Goal: Use online tool/utility: Use online tool/utility

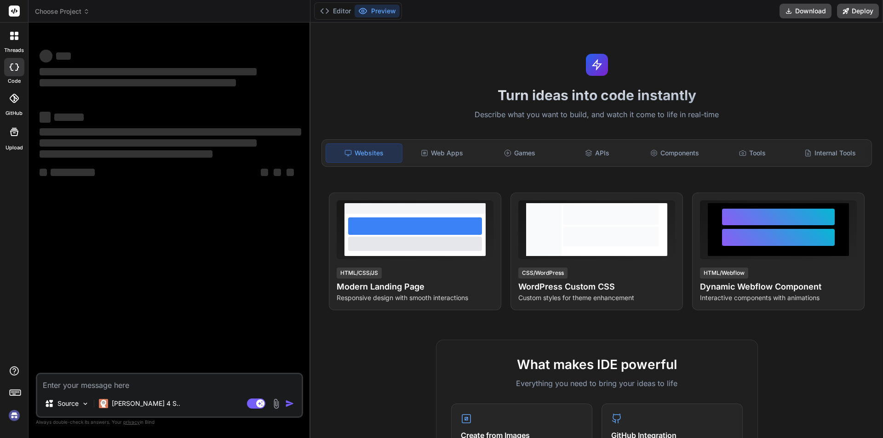
type textarea "x"
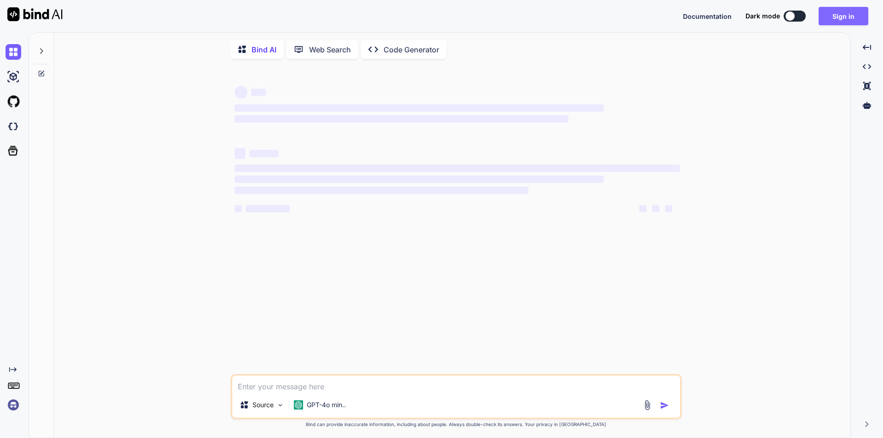
click at [845, 18] on button "Sign in" at bounding box center [843, 16] width 50 height 18
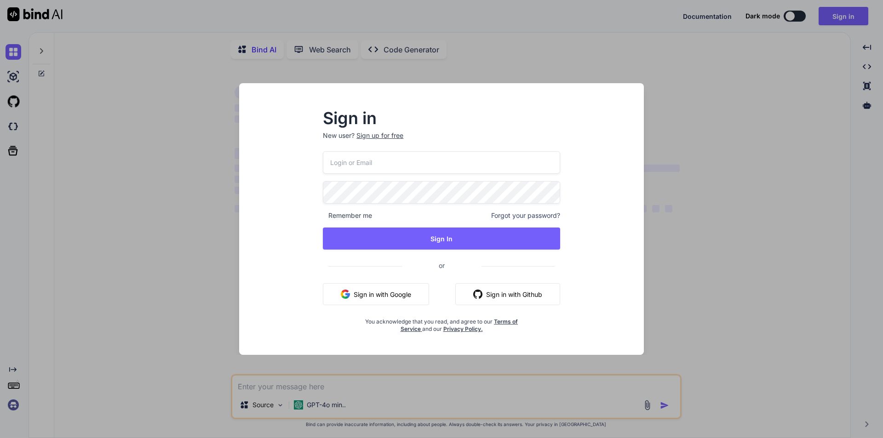
type textarea "x"
click at [359, 162] on input "email" at bounding box center [441, 162] width 237 height 23
type input "[EMAIL_ADDRESS][DOMAIN_NAME]"
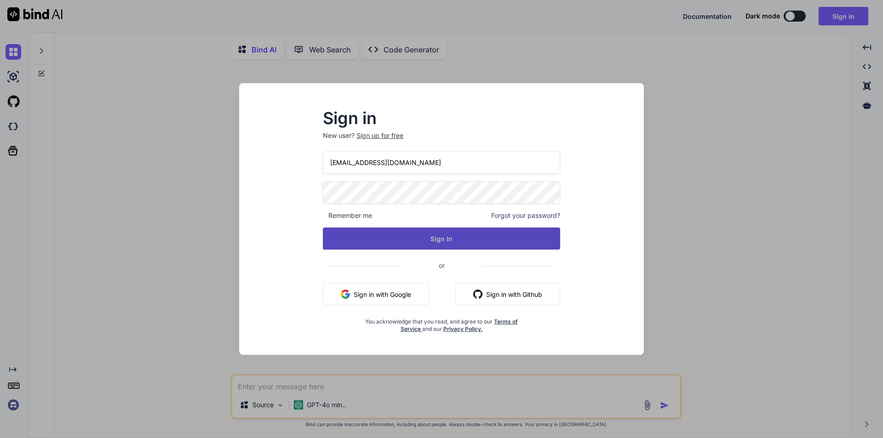
click at [403, 228] on button "Sign In" at bounding box center [441, 239] width 237 height 22
click at [406, 236] on button "Sign In" at bounding box center [441, 239] width 237 height 22
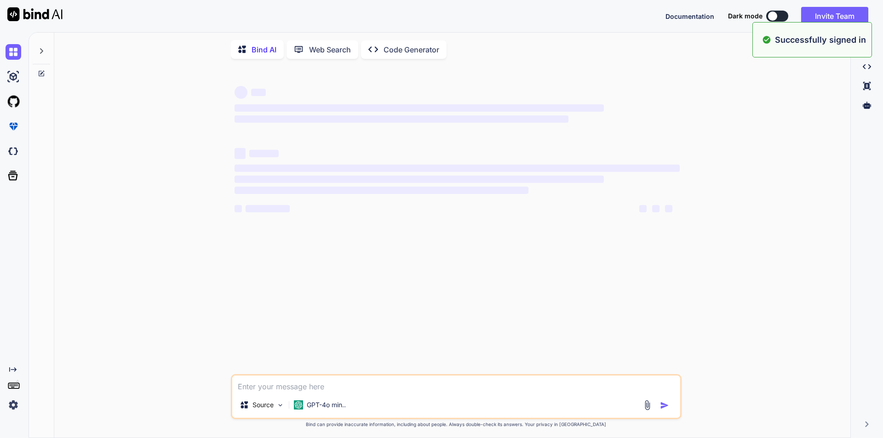
click at [269, 390] on textarea at bounding box center [456, 384] width 448 height 17
type textarea "x"
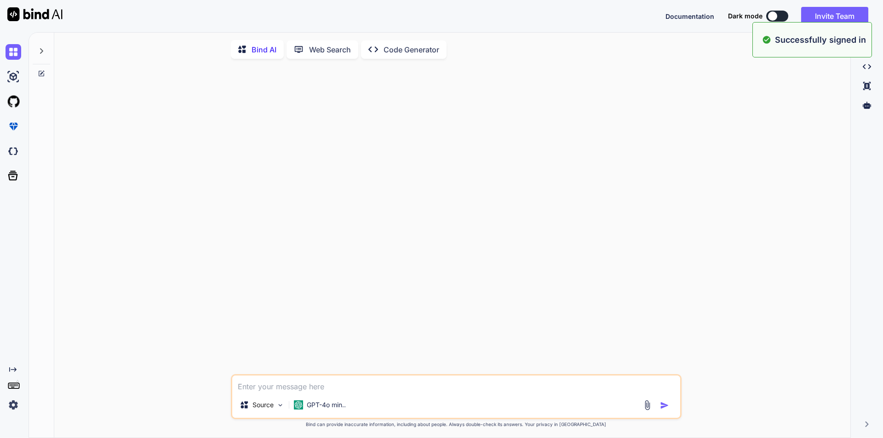
paste textarea "is there anything we were suposue to share with client"
type textarea "is there anything we were suposue to share with client"
type textarea "x"
click at [242, 392] on textarea "is there anything we were suposue to share with client" at bounding box center [456, 384] width 448 height 17
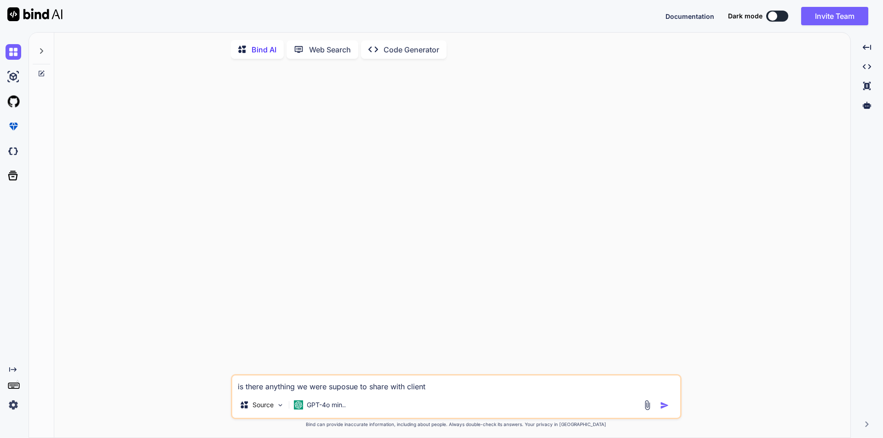
click at [241, 391] on textarea "is there anything we were suposue to share with client" at bounding box center [456, 384] width 448 height 17
drag, startPoint x: 306, startPoint y: 391, endPoint x: 229, endPoint y: 388, distance: 76.8
click at [229, 388] on div "is there anything we were suposue to share with client Source GPT-4o min.. Crea…" at bounding box center [456, 252] width 788 height 373
type textarea "were suposue to share with client"
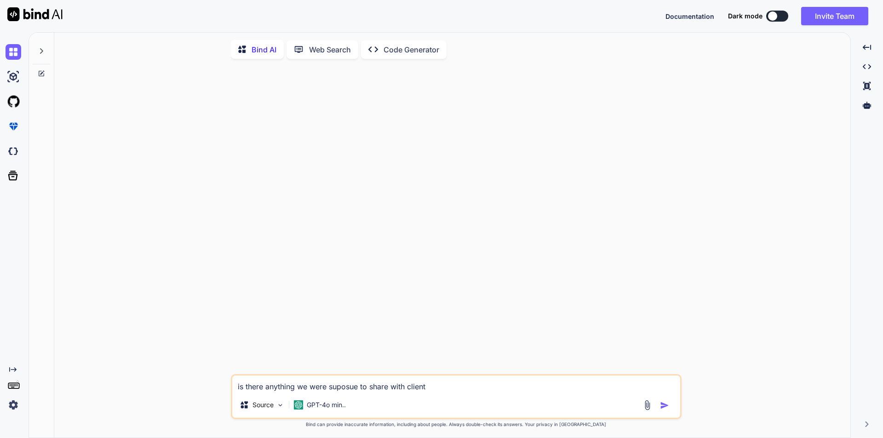
type textarea "x"
type textarea "were suposue to share with client"
type textarea "x"
type textarea "ere suposue to share with client"
type textarea "x"
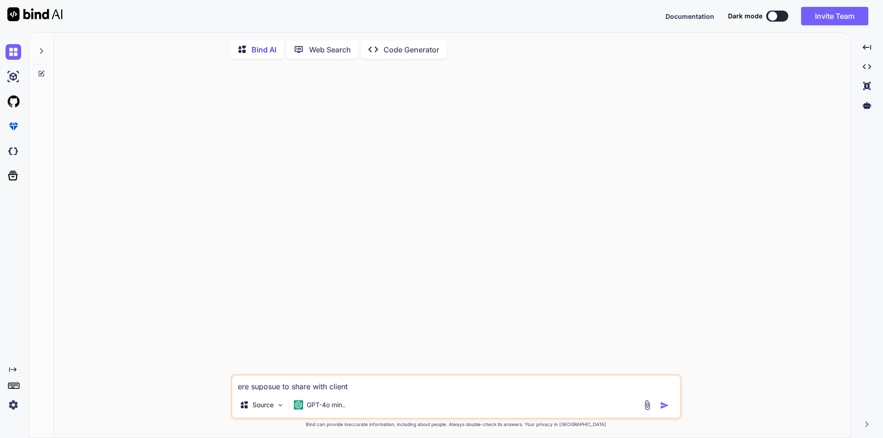
type textarea "re suposue to share with client"
type textarea "x"
type textarea "e suposue to share with client"
type textarea "x"
type textarea "suposue to share with client"
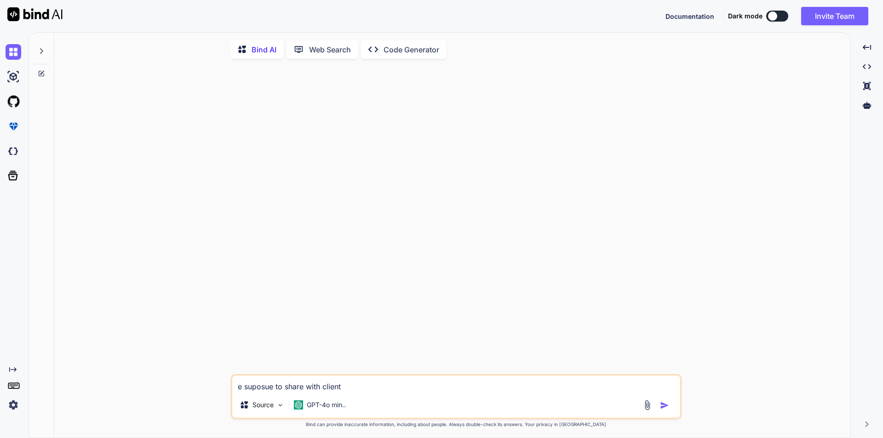
type textarea "x"
type textarea "A suposue to share with client"
type textarea "x"
type textarea "Ar suposue to share with client"
type textarea "x"
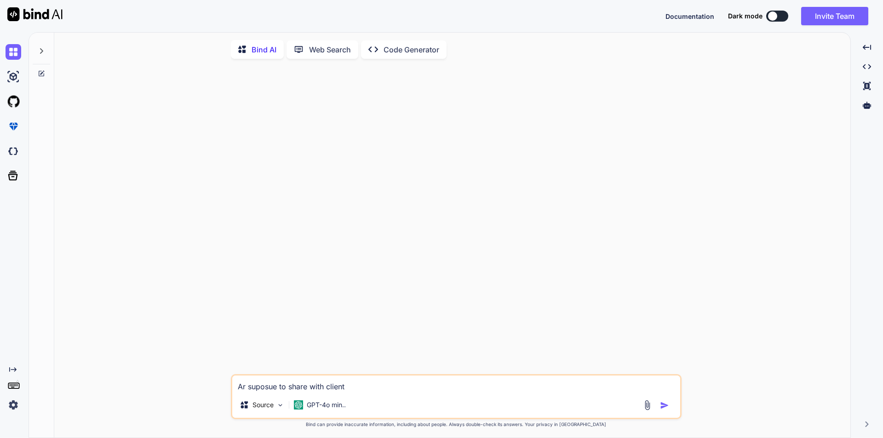
type textarea "Are suposue to share with client"
type textarea "x"
type textarea "Are suposue to share with client"
type textarea "x"
type textarea "Are w suposue to share with client"
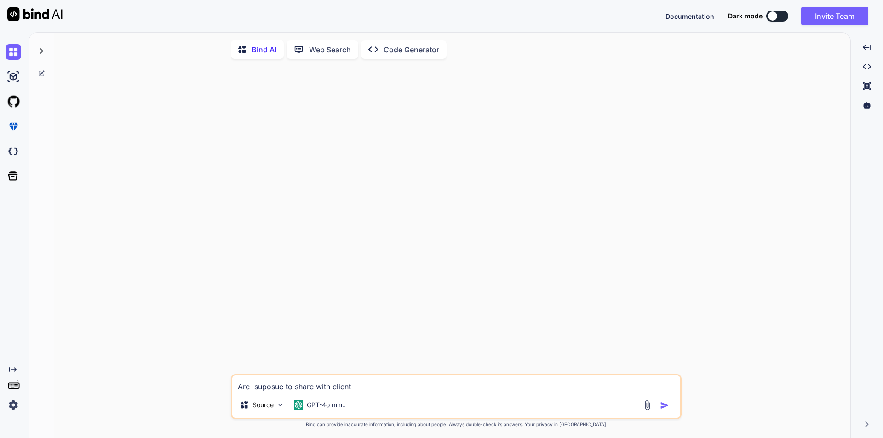
type textarea "x"
type textarea "Are we suposue to share with client"
type textarea "x"
click at [325, 392] on textarea "Are we suposue to share with client" at bounding box center [456, 384] width 448 height 17
type textarea "Are we suposue to share awith client"
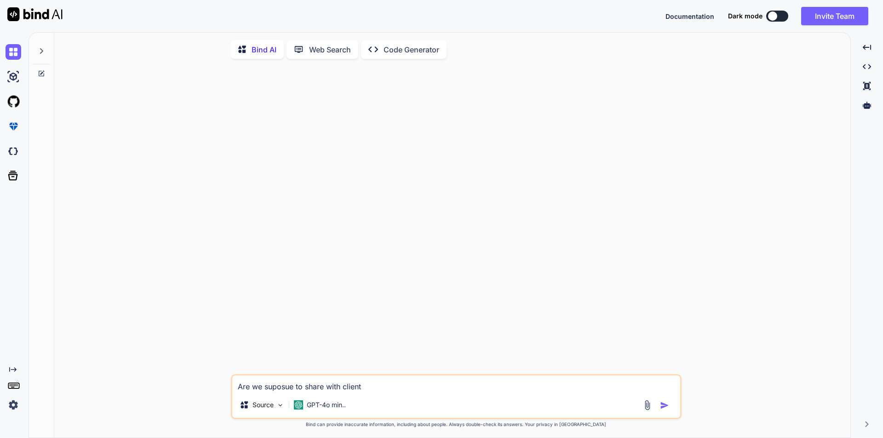
type textarea "x"
type textarea "Are we suposue to share anwith client"
type textarea "x"
type textarea "Are we suposue to share anywith client"
type textarea "x"
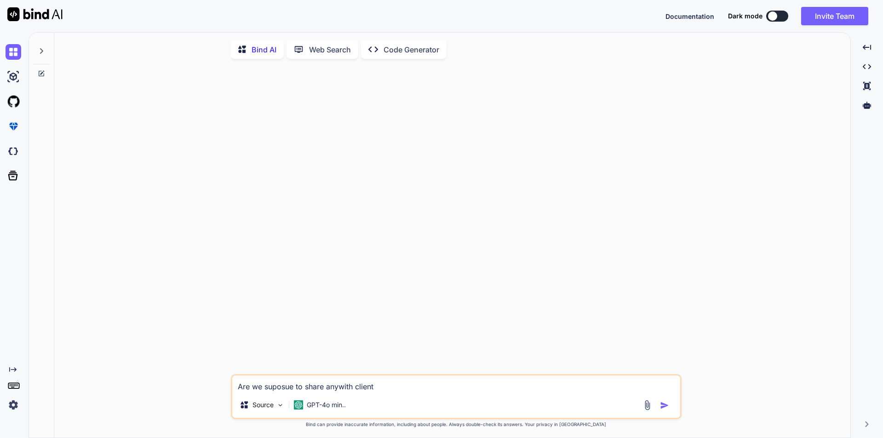
type textarea "Are we suposue to share any with client"
type textarea "x"
type textarea "Are we suposue to share any awith client"
type textarea "x"
type textarea "Are we suposue to share any aswith client"
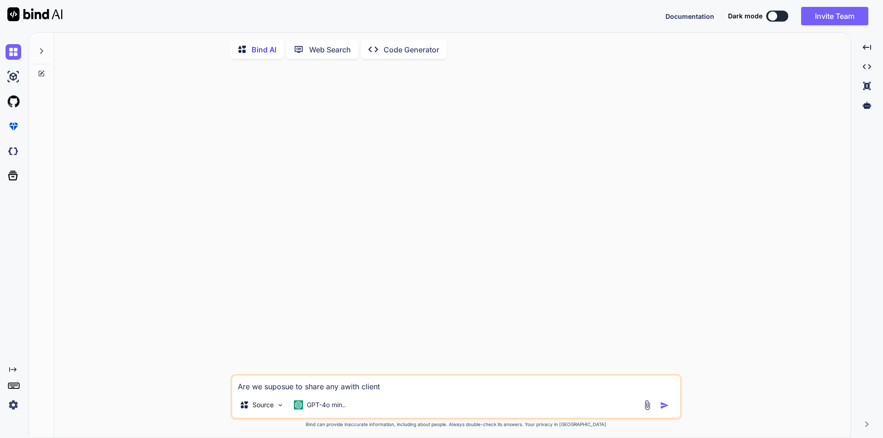
type textarea "x"
type textarea "Are we suposue to share any asswith client"
type textarea "x"
type textarea "Are we suposue to share any asstwith client"
type textarea "x"
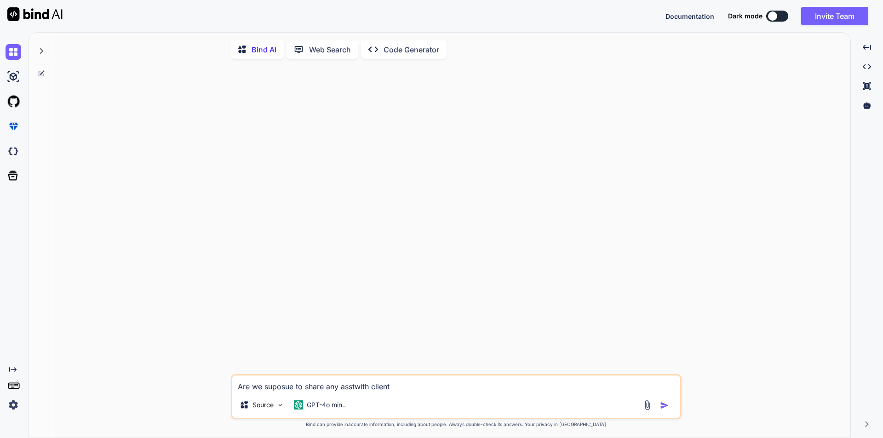
type textarea "Are we suposue to share any asstewith client"
type textarea "x"
type textarea "Are we suposue to share any assteswith client"
type textarea "x"
type textarea "Are we suposue to share any asstes with client"
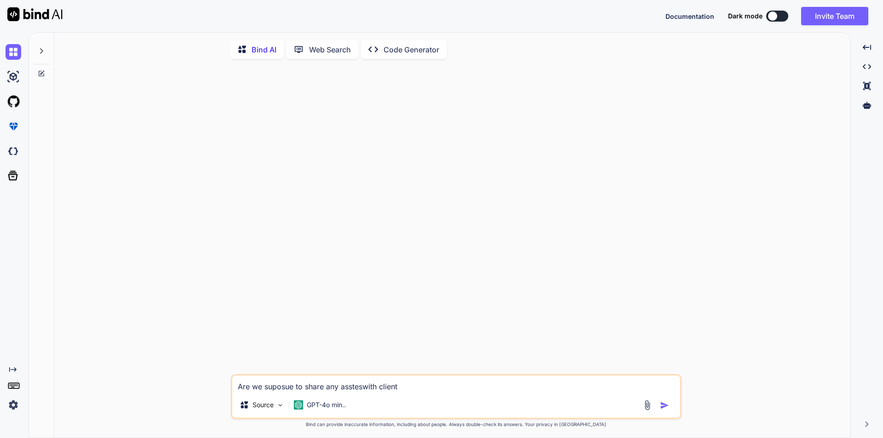
type textarea "x"
click at [427, 390] on textarea "Are we suposue to share any asstes with client" at bounding box center [456, 384] width 448 height 17
type textarea "Are we suposue to share any asstes with client ""
type textarea "x"
type textarea "Are we suposue to share any asstes with client C""
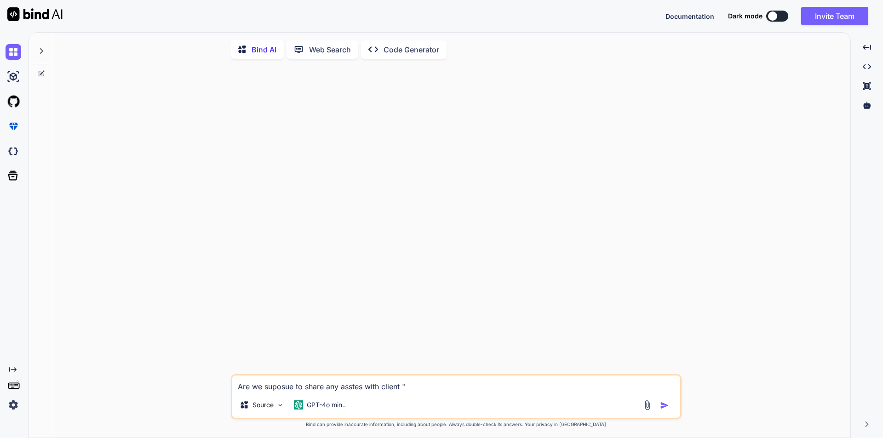
type textarea "x"
type textarea "Are we suposue to share any asstes with client Co""
type textarea "x"
type textarea "Are we suposue to share any asstes with client Cor""
type textarea "x"
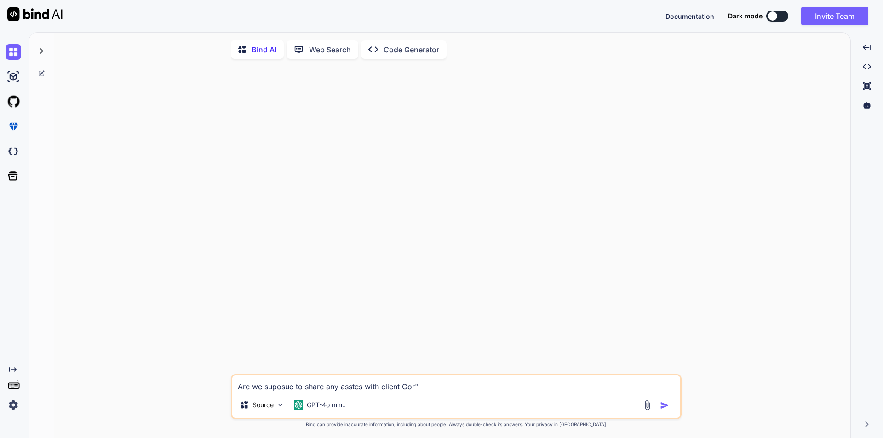
type textarea "Are we suposue to share any asstes with client Corr""
type textarea "x"
type textarea "Are we suposue to share any asstes with client Corre""
type textarea "x"
type textarea "Are we suposue to share any asstes with client Correc""
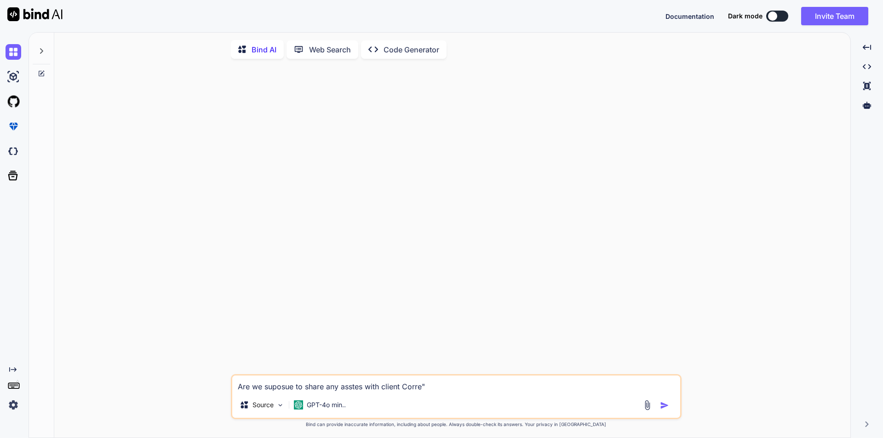
type textarea "x"
type textarea "Are we suposue to share any asstes with client Correct""
type textarea "x"
type textarea "Are we suposue to share any asstes with client Correct ""
type textarea "x"
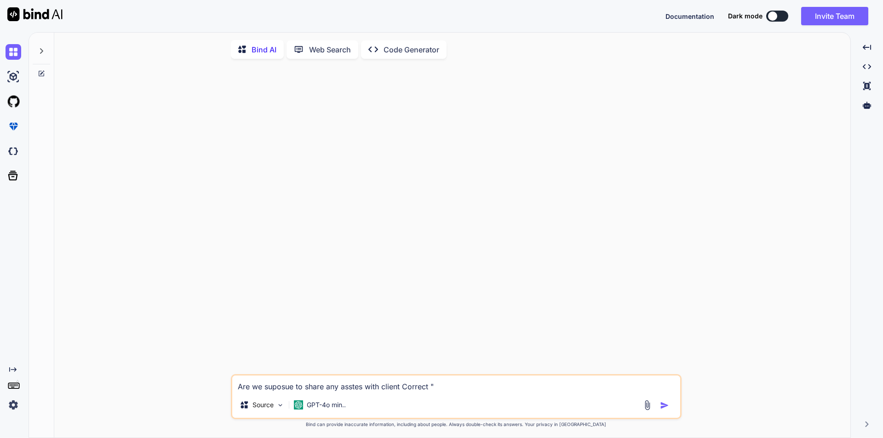
type textarea "Are we suposue to share any asstes with client Correct G""
type textarea "x"
type textarea "Are we suposue to share any asstes with client Correct Gr""
type textarea "x"
type textarea "Are we suposue to share any asstes with client Correct Gra""
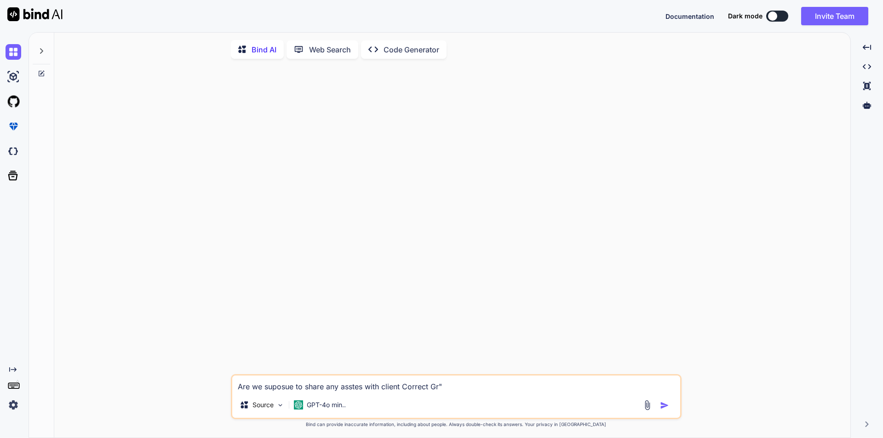
type textarea "x"
type textarea "Are we suposue to share any asstes with client Correct Gram""
type textarea "x"
type textarea "Are we suposue to share any asstes with client Correct Gramm""
type textarea "x"
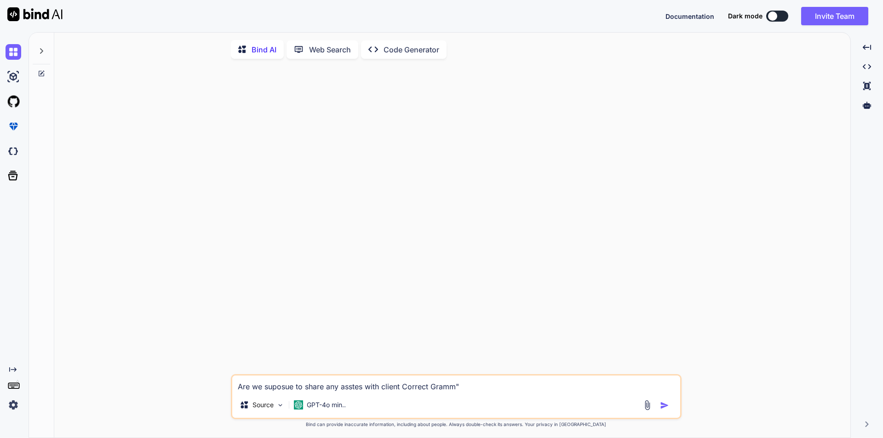
type textarea "Are we suposue to share any asstes with client Correct Gramma""
type textarea "x"
type textarea "Are we suposue to share any asstes with client Correct Grammar""
type textarea "x"
type textarea "Are we suposue to share any asstes with client Correct Grammarl""
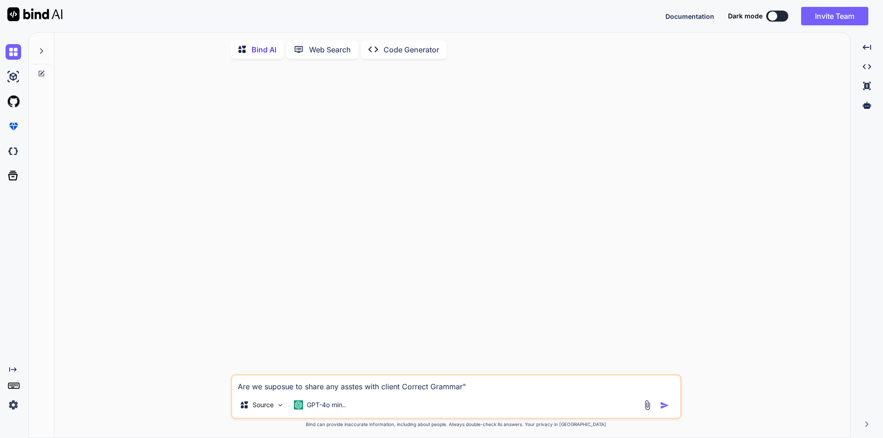
type textarea "x"
type textarea "Are we suposue to share any asstes with client Correct Grammarly""
type textarea "x"
type textarea "Are we suposue to share any asstes with client Correct Grammarly ""
type textarea "x"
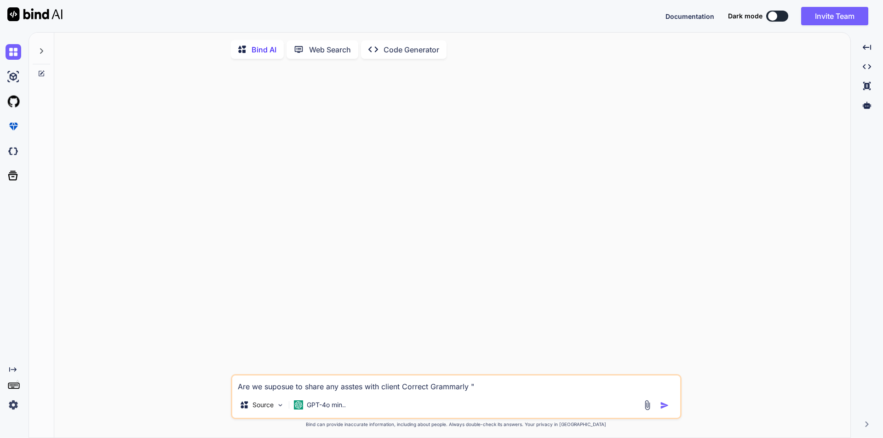
type textarea "Are we suposue to share any asstes with client Correct Grammarly m""
type textarea "x"
type textarea "Are we suposue to share any asstes with client Correct Grammarly mi""
type textarea "x"
type textarea "Are we suposue to share any asstes with client Correct Grammarly mis""
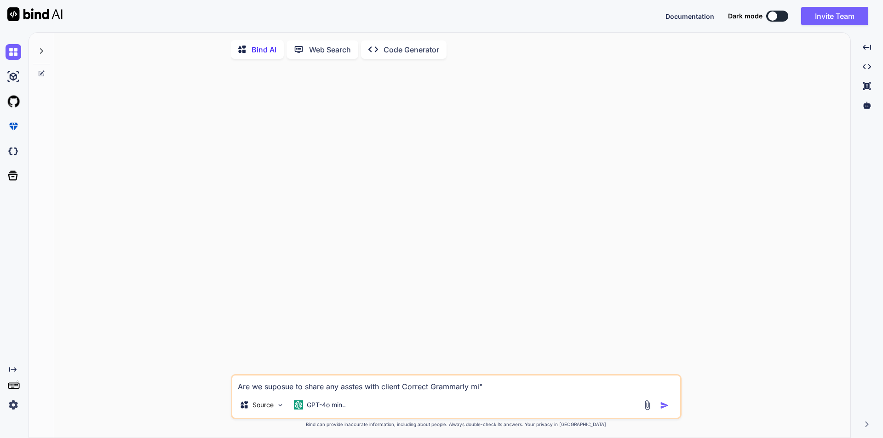
type textarea "x"
type textarea "Are we suposue to share any asstes with client Correct Grammarly mist""
type textarea "x"
type textarea "Are we suposue to share any asstes with client Correct Grammarly mista""
type textarea "x"
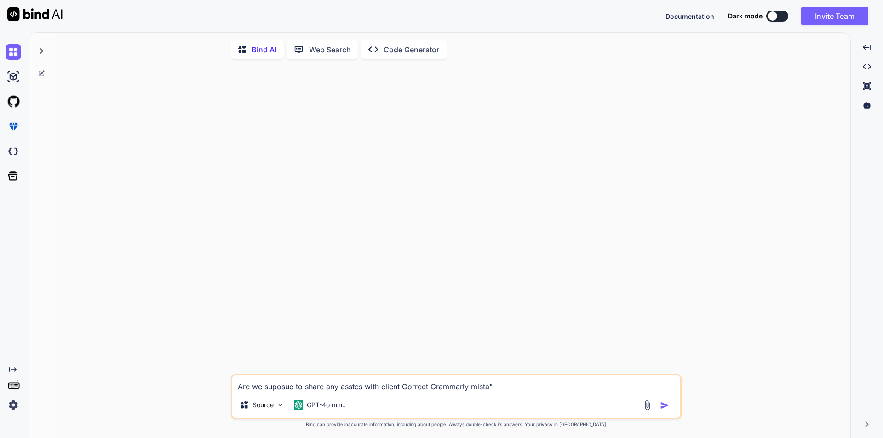
type textarea "Are we suposue to share any asstes with client Correct Grammarly [PERSON_NAME]""
type textarea "x"
type textarea "Are we suposue to share any asstes with client Correct Grammarly mistake""
type textarea "x"
type textarea "Are we suposue to share any asstes with client Correct Grammarly mistakes""
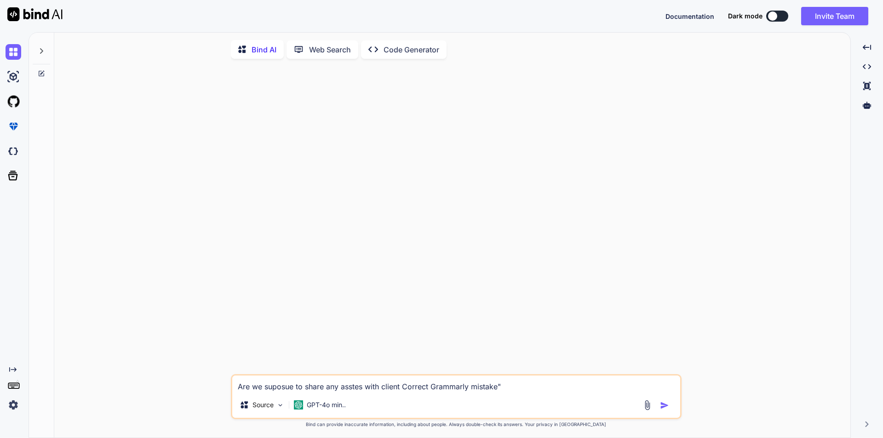
type textarea "x"
click at [402, 388] on textarea "Are we suposue to share any asstes with client Correct Grammarly mistakes"" at bounding box center [456, 384] width 448 height 17
type textarea "Are we suposue to share any asstes with client "Correct Grammarly mistakes""
type textarea "x"
type textarea "Are we suposue to share any asstes with client. "Correct Grammarly mistakes""
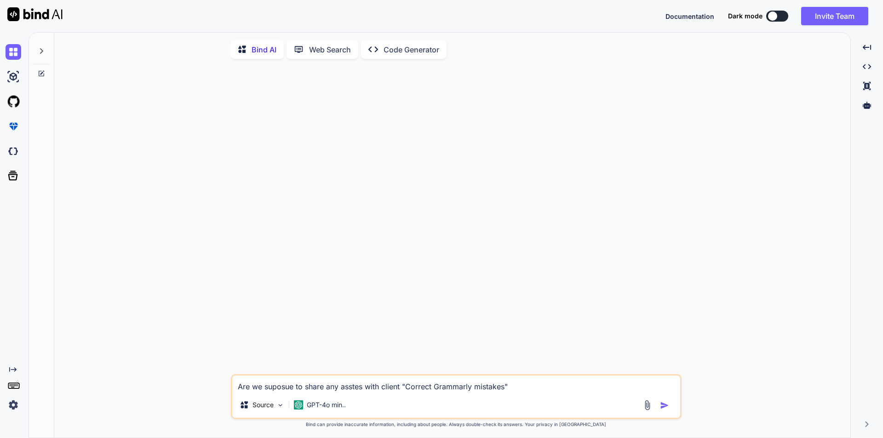
type textarea "x"
type textarea "Are we suposue to share any asstes with client.. "Correct Grammarly mistakes""
type textarea "x"
type textarea "Are we suposue to share any asstes with client... "Correct Grammarly mistakes""
type textarea "x"
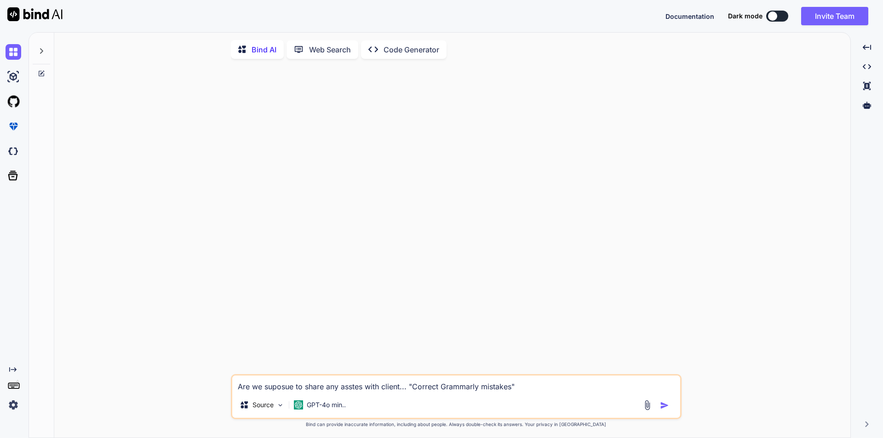
type textarea "Are we suposue to share any asstes with client... "Correct Grammarly mistakes""
type textarea "x"
type textarea "Are we suposue to share any asstes with client... "Correct Grammarly mistakes""
type textarea "x"
type textarea "Are we suposue to share any asstes with client... "Correct Grammarly mistakes""
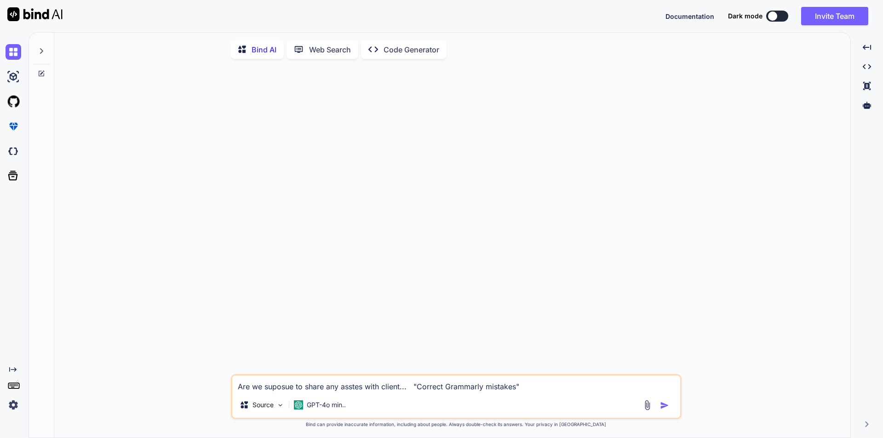
type textarea "x"
type textarea "Are we suposue to share any asstes with client... "Correct Grammarly mistakes""
type textarea "x"
type textarea "Are we suposue to share any asstes with client... "Correct Grammarly mistakes""
type textarea "x"
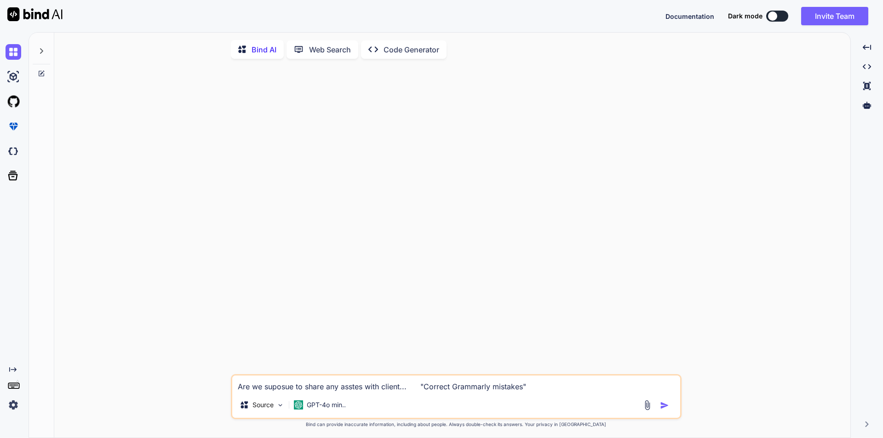
type textarea "Are we suposue to share any asstes with client... "Correct Grammarly mistakes""
type textarea "x"
type textarea "Are we suposue to share any asstes with client... "Correct Grammarly mistakes""
type textarea "x"
type textarea "Are we suposue to share any asstes with client... "Correct Grammarly mistakes""
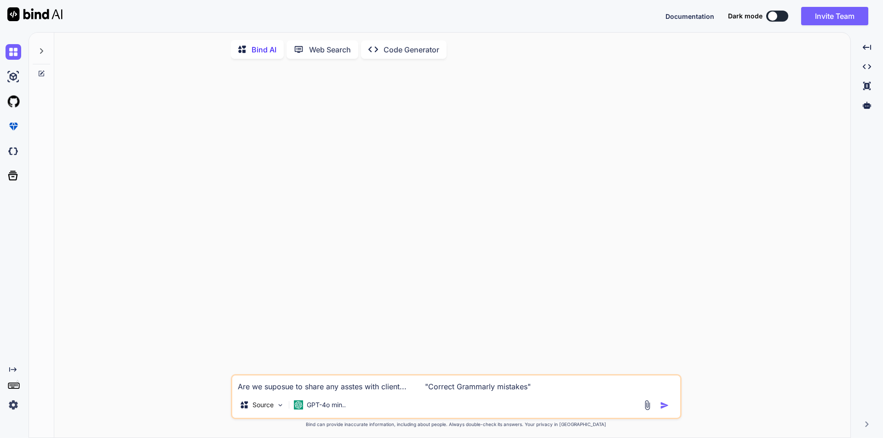
type textarea "x"
type textarea "Are we suposue to share any asstes with client... "Correct Grammarly mistakes""
type textarea "x"
type textarea "Are we suposue to share any asstes with client... "Correct Grammarly mistakes""
type textarea "x"
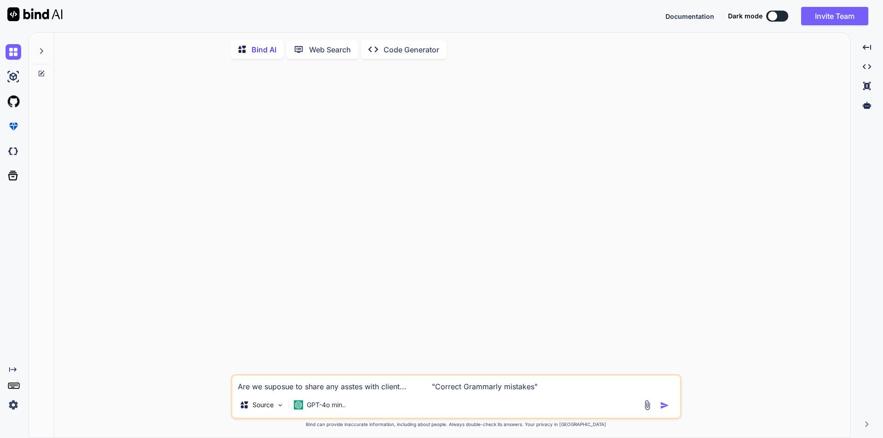
type textarea "Are we suposue to share any asstes with client... "Correct Grammarly mistakes""
type textarea "x"
type textarea "Are we suposue to share any asstes with client... "Correct Grammarly mistakes""
type textarea "x"
type textarea "Are we suposue to share any asstes with client... "Correct Grammarly mistakes""
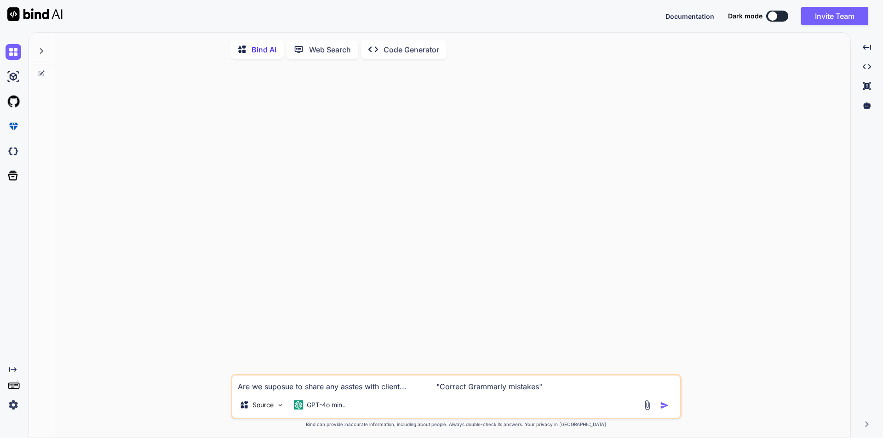
type textarea "x"
type textarea "Are we suposue to share any asstes with client... "Correct Grammarly mistakes""
type textarea "x"
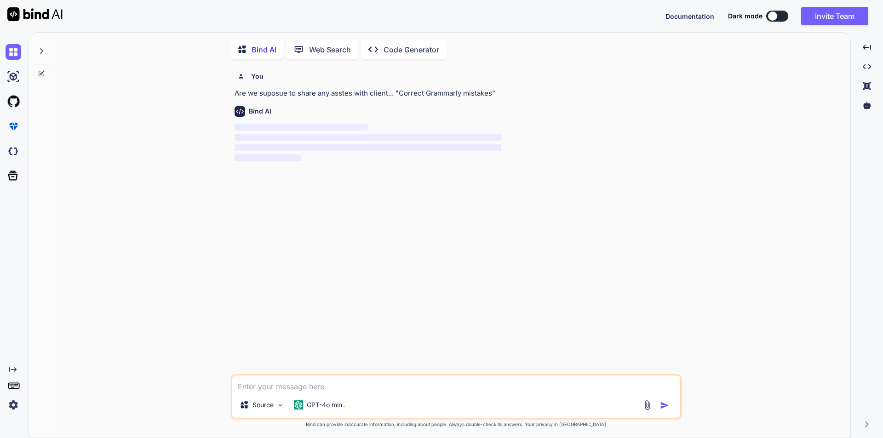
scroll to position [4, 0]
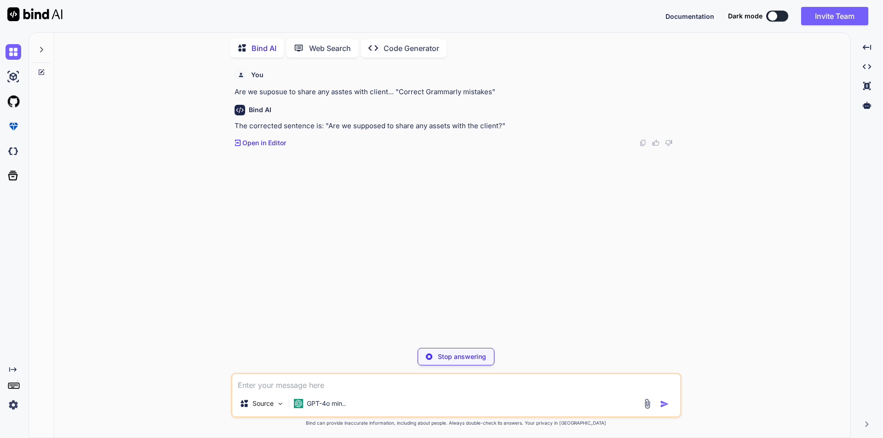
type textarea "x"
drag, startPoint x: 328, startPoint y: 125, endPoint x: 499, endPoint y: 125, distance: 171.0
click at [499, 125] on p "The corrected sentence is: "Are we supposed to share any assets with the client…" at bounding box center [456, 126] width 445 height 11
copy p "Are we supposed to share any assets with the client?"
click at [290, 386] on textarea at bounding box center [456, 382] width 448 height 17
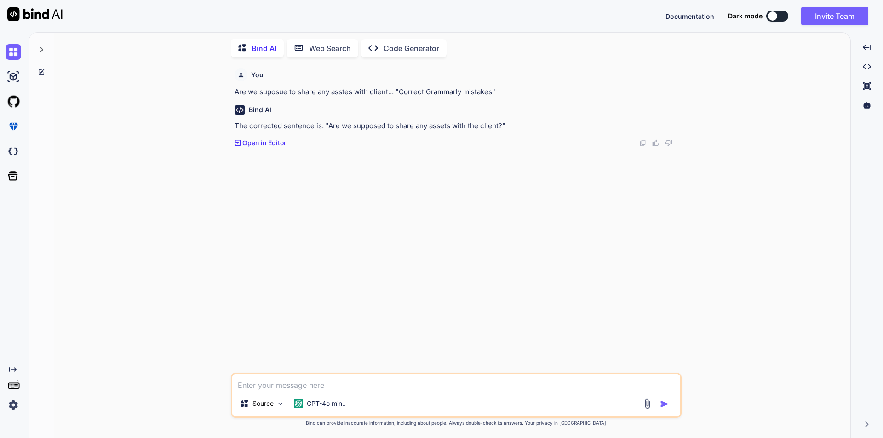
paste textarea "• Updated the employer dashboard page of organization level on the responsive v…"
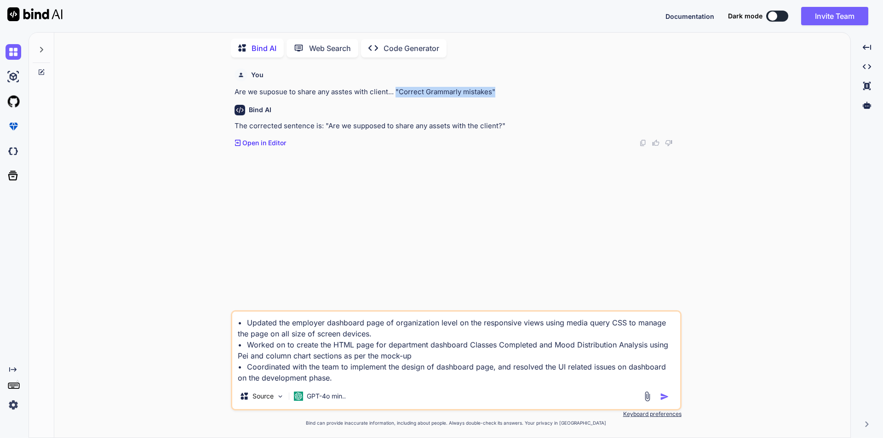
drag, startPoint x: 395, startPoint y: 90, endPoint x: 498, endPoint y: 89, distance: 102.5
click at [498, 89] on p "Are we suposue to share any asstes with client... "Correct Grammarly mistakes"" at bounding box center [456, 92] width 445 height 11
copy p ""Correct Grammarly mistakes""
click at [339, 382] on textarea "• Updated the employer dashboard page of organization level on the responsive v…" at bounding box center [456, 348] width 448 height 72
paste textarea ""Correct Grammarly mistakes""
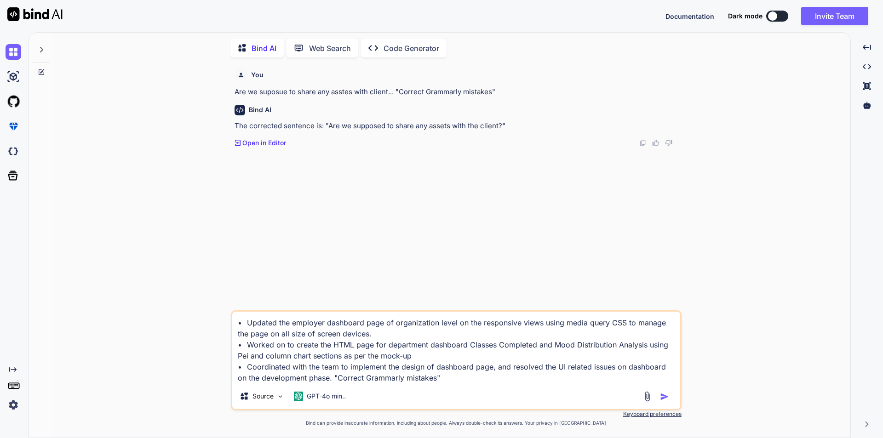
click at [415, 359] on textarea "• Updated the employer dashboard page of organization level on the responsive v…" at bounding box center [456, 348] width 448 height 72
click at [426, 379] on textarea "• Updated the employer dashboard page of organization level on the responsive v…" at bounding box center [456, 348] width 448 height 72
click at [515, 380] on textarea "• Updated the employer dashboard page of organization level on the responsive v…" at bounding box center [456, 348] width 448 height 72
click at [324, 377] on textarea "• Updated the employer dashboard page of organization level on the responsive v…" at bounding box center [456, 348] width 448 height 72
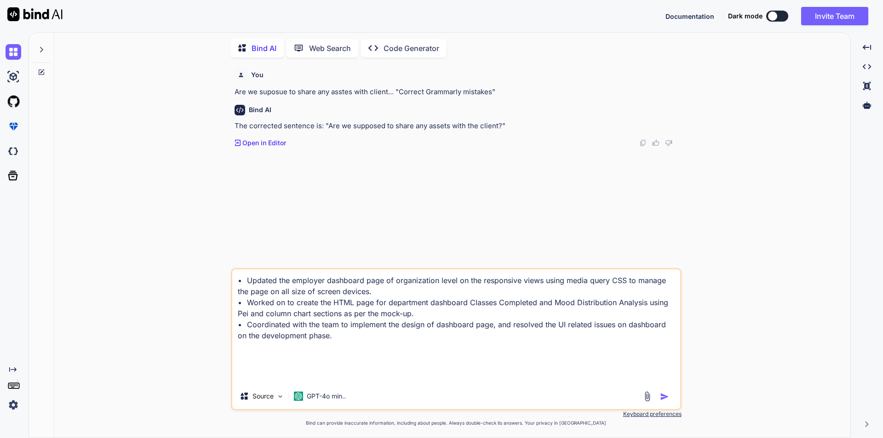
scroll to position [13, 0]
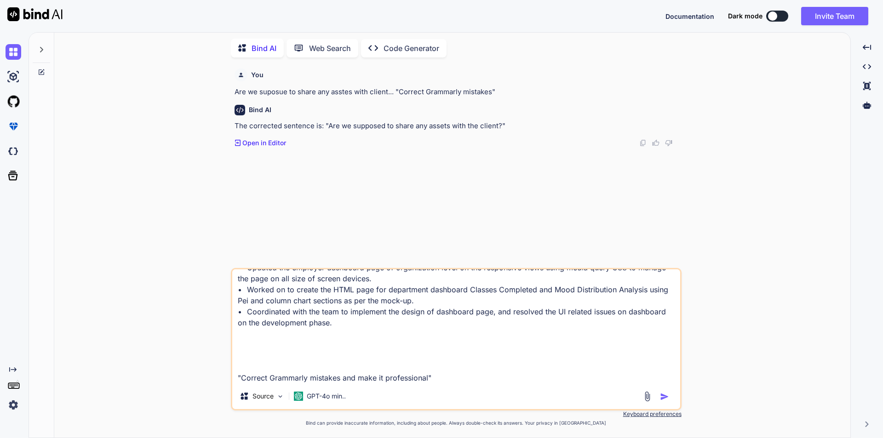
type textarea "• Updated the employer dashboard page of organization level on the responsive v…"
click at [664, 396] on img "button" at bounding box center [664, 396] width 9 height 9
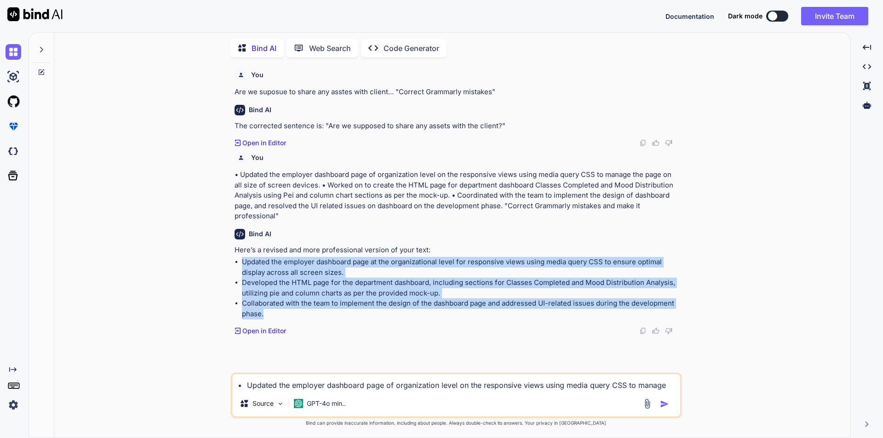
drag, startPoint x: 242, startPoint y: 263, endPoint x: 263, endPoint y: 316, distance: 57.4
click at [263, 316] on ul "Updated the employer dashboard page at the organizational level for responsive …" at bounding box center [456, 288] width 445 height 62
copy ul "Updated the employer dashboard page at the organizational level for responsive …"
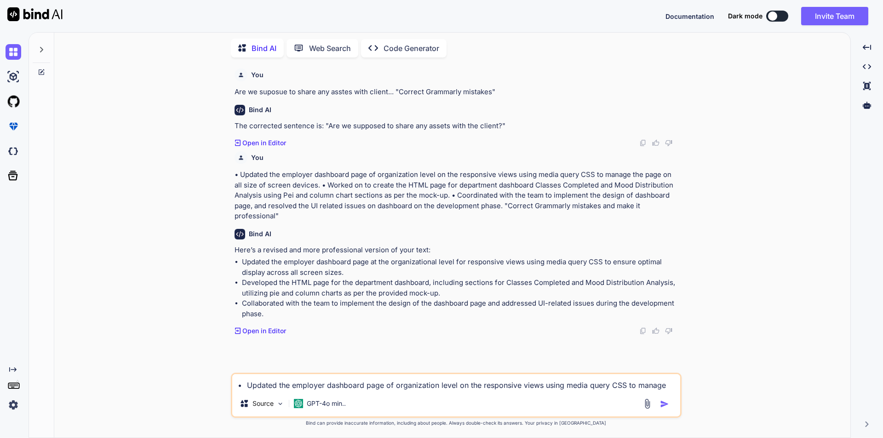
click at [317, 384] on textarea "• Updated the employer dashboard page of organization level on the responsive v…" at bounding box center [456, 382] width 448 height 17
paste textarea "Hi [PERSON_NAME], Please find the attached screenshohs of the Employer Dashboar…"
type textarea "Hi [PERSON_NAME], Please find the attached screenshohs of the Employer Dashboar…"
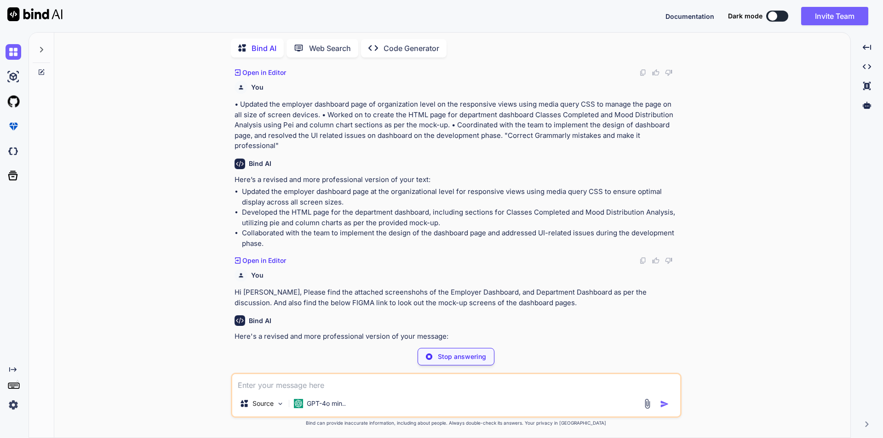
scroll to position [166, 0]
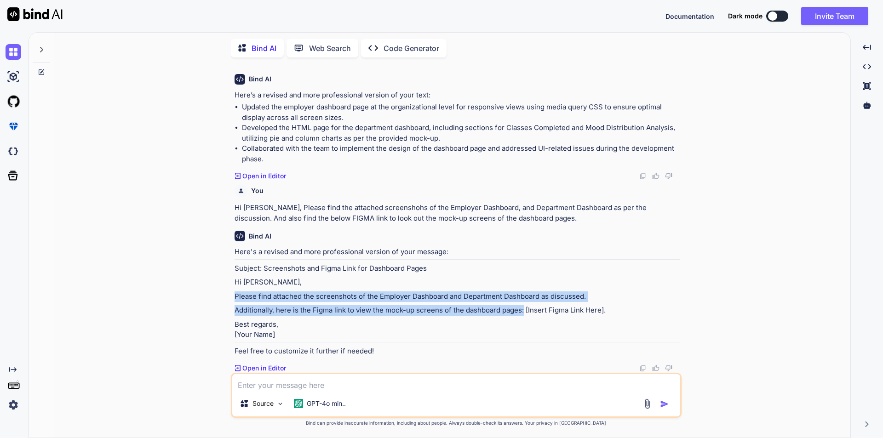
drag, startPoint x: 524, startPoint y: 302, endPoint x: 236, endPoint y: 280, distance: 288.2
click at [236, 280] on div "Here's a revised and more professional version of your message: Subject: Screen…" at bounding box center [456, 301] width 445 height 109
copy div "Please find attached the screenshots of the Employer Dashboard and Department D…"
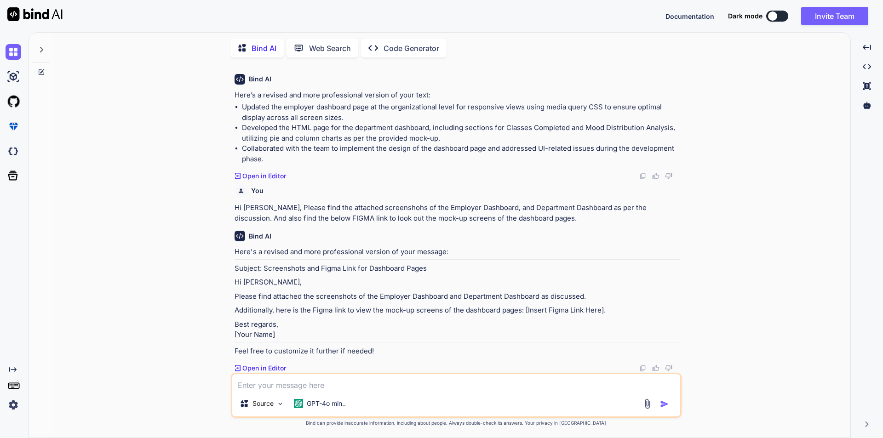
click at [255, 386] on textarea at bounding box center [456, 382] width 448 height 17
paste textarea "Please find attached the screenshots of the Employer Dashboard and Department D…"
type textarea "Please find attached the screenshots of the Employer Dashboard and Department D…"
